Goal: Task Accomplishment & Management: Manage account settings

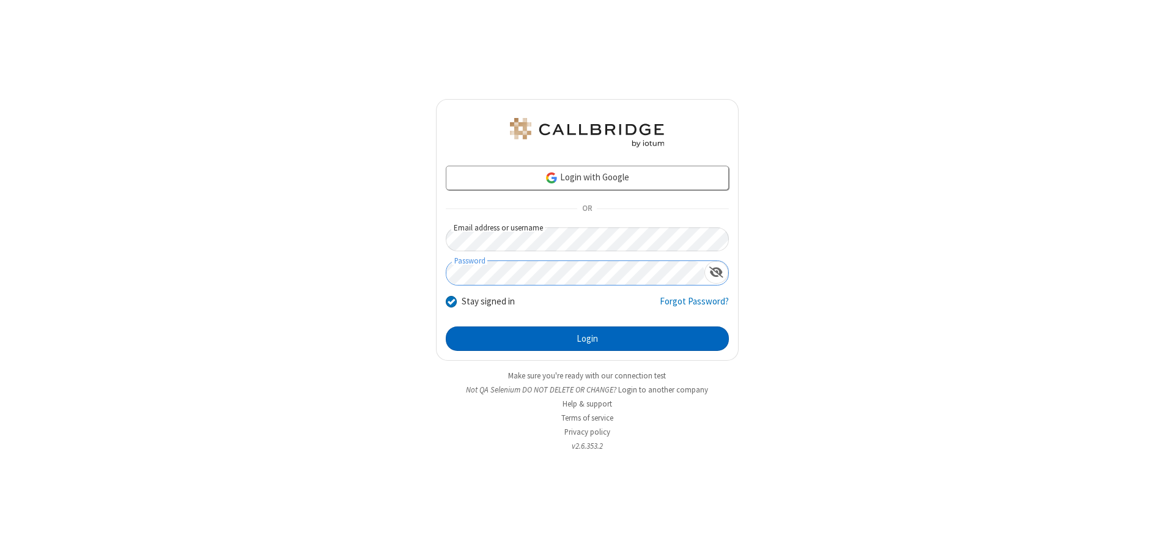
click at [587, 339] on button "Login" at bounding box center [587, 339] width 283 height 24
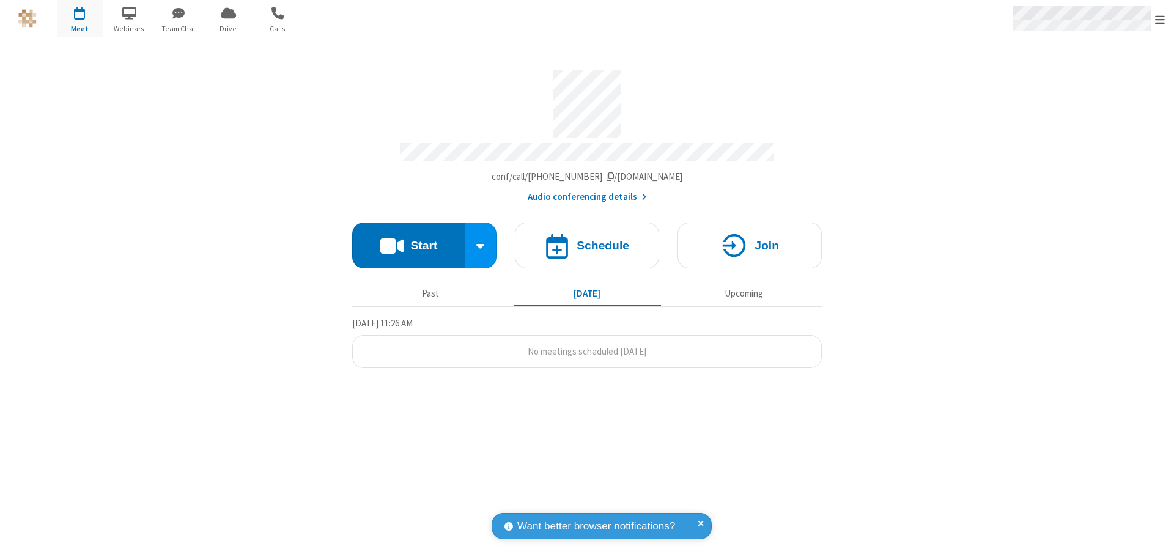
click at [1160, 19] on span "Open menu" at bounding box center [1160, 19] width 10 height 12
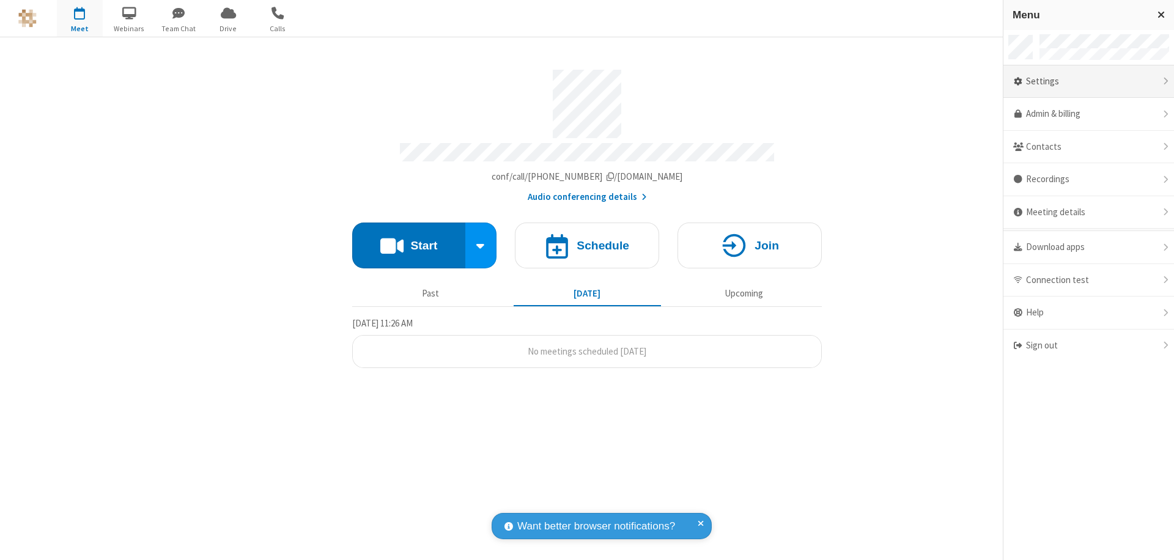
click at [1089, 81] on div "Settings" at bounding box center [1089, 81] width 171 height 33
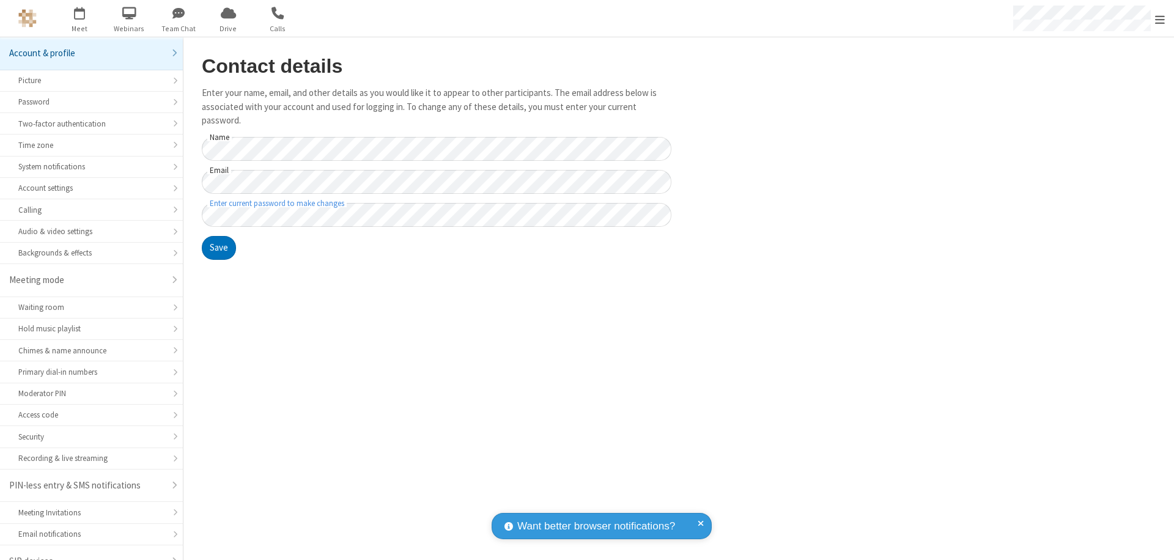
scroll to position [17, 0]
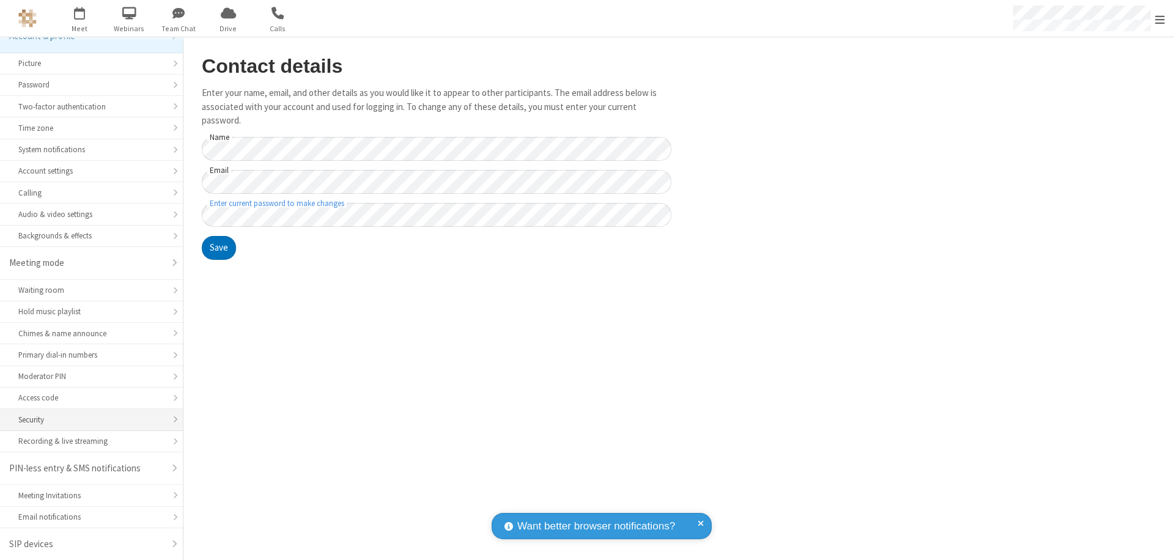
click at [87, 420] on div "Security" at bounding box center [91, 420] width 146 height 12
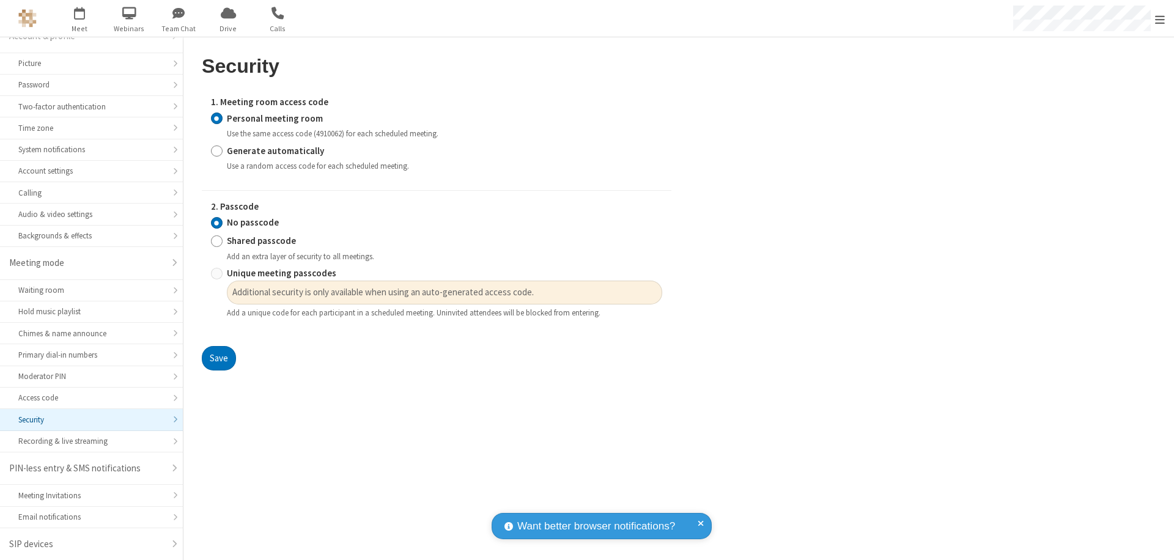
click at [217, 150] on input "Generate automatically" at bounding box center [217, 150] width 12 height 13
radio input "true"
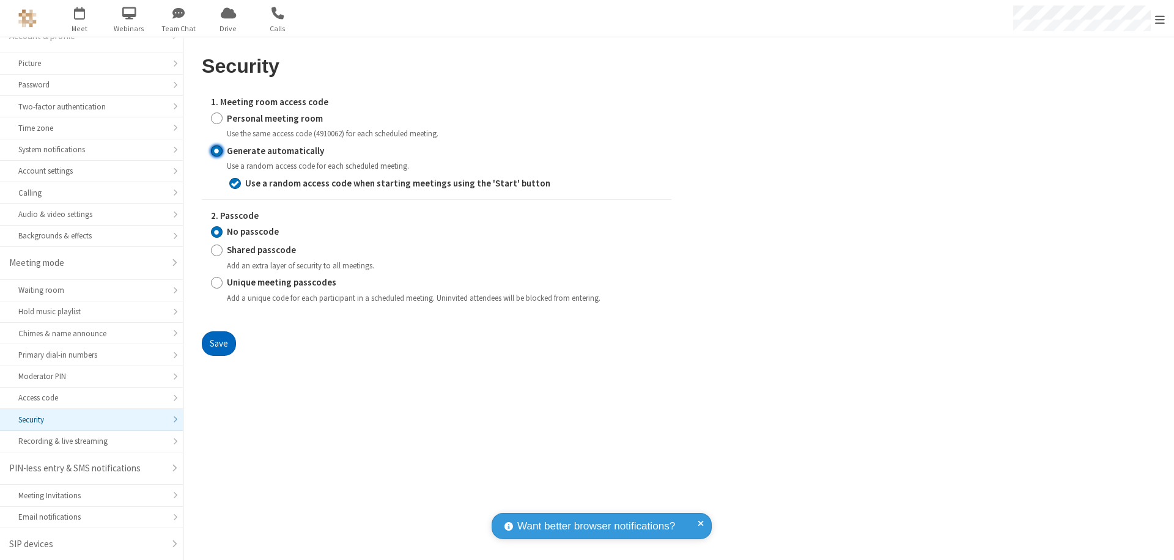
click at [218, 343] on button "Save" at bounding box center [219, 343] width 34 height 24
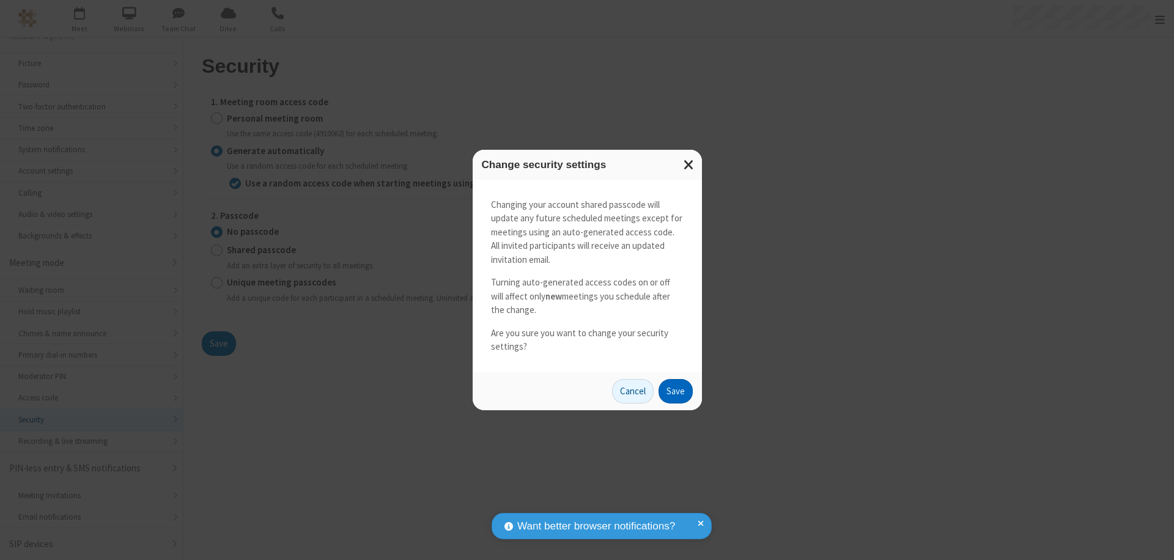
click at [675, 391] on button "Save" at bounding box center [676, 391] width 34 height 24
